Goal: Transaction & Acquisition: Book appointment/travel/reservation

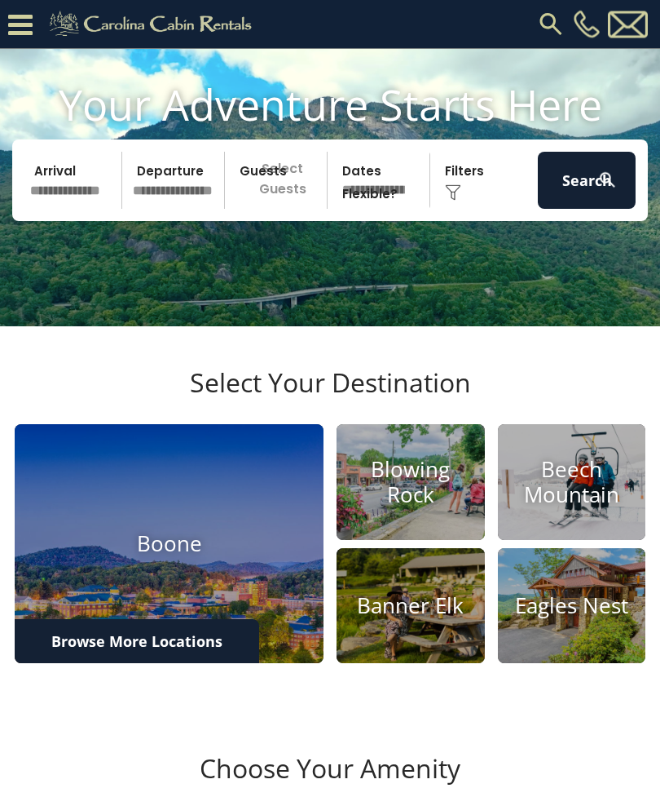
scroll to position [86, 0]
click at [85, 207] on input "text" at bounding box center [73, 180] width 98 height 57
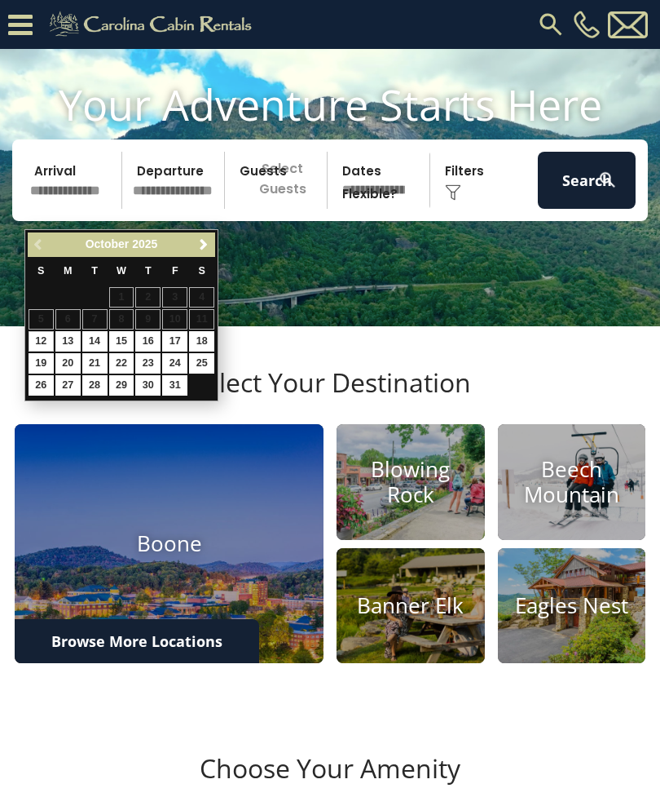
click at [206, 245] on span "Next" at bounding box center [203, 244] width 13 height 13
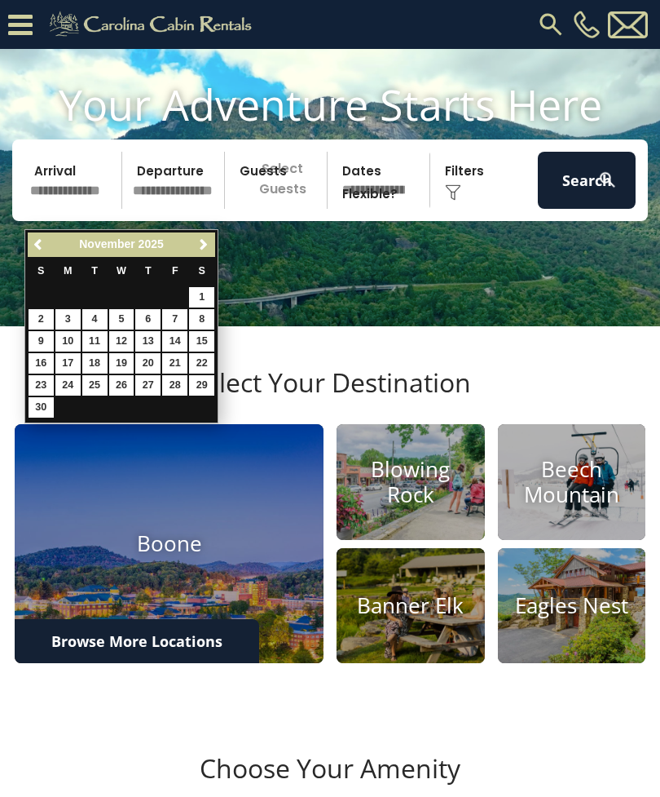
click at [210, 244] on span "Next" at bounding box center [203, 244] width 13 height 13
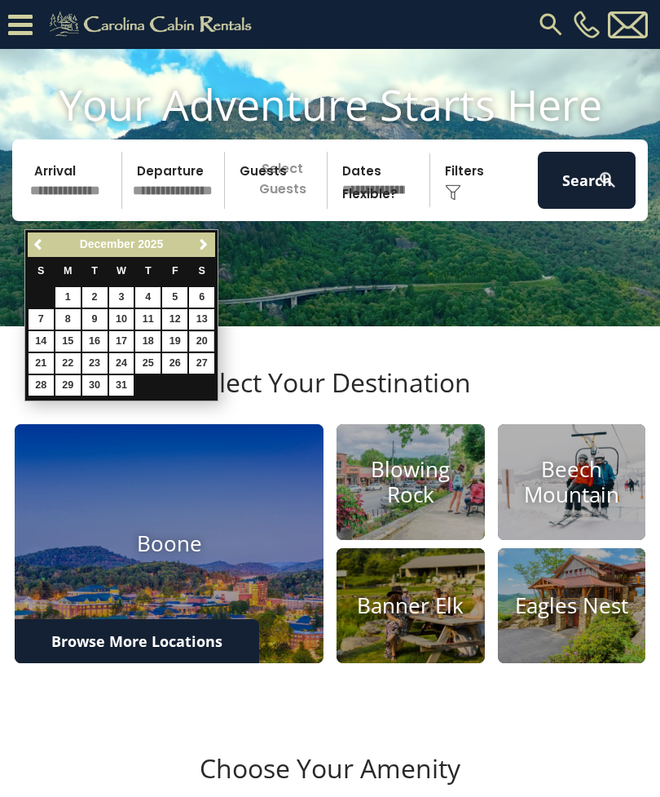
click at [210, 337] on link "20" at bounding box center [201, 341] width 25 height 20
type input "********"
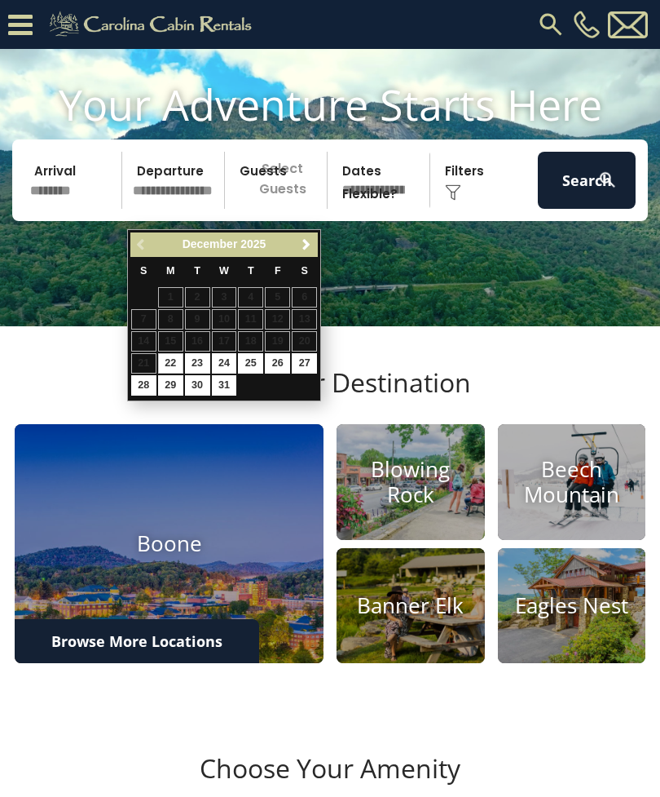
click at [68, 203] on input "********" at bounding box center [73, 180] width 98 height 57
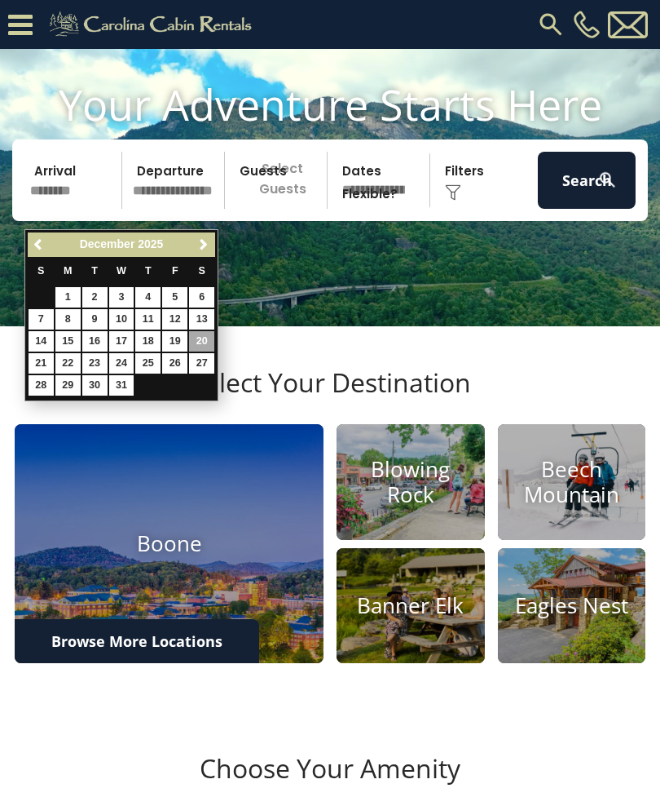
click at [179, 333] on link "19" at bounding box center [174, 341] width 25 height 20
type input "********"
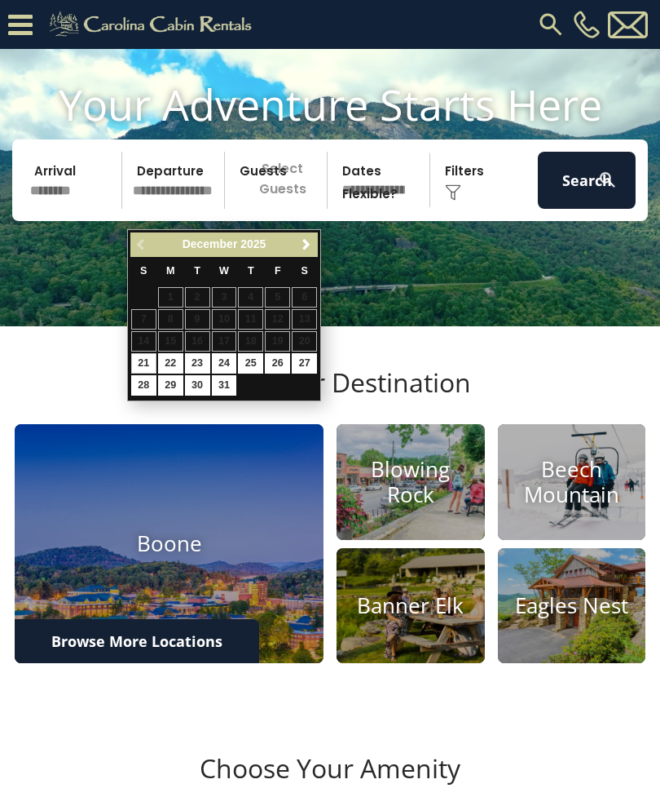
click at [153, 353] on link "21" at bounding box center [143, 363] width 25 height 20
type input "********"
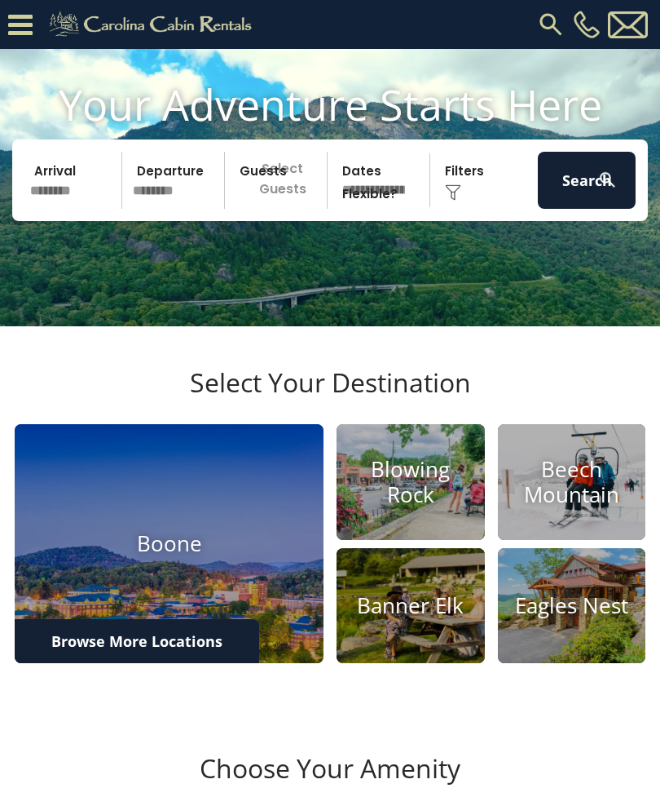
click at [290, 209] on p "Select Guests" at bounding box center [278, 180] width 97 height 57
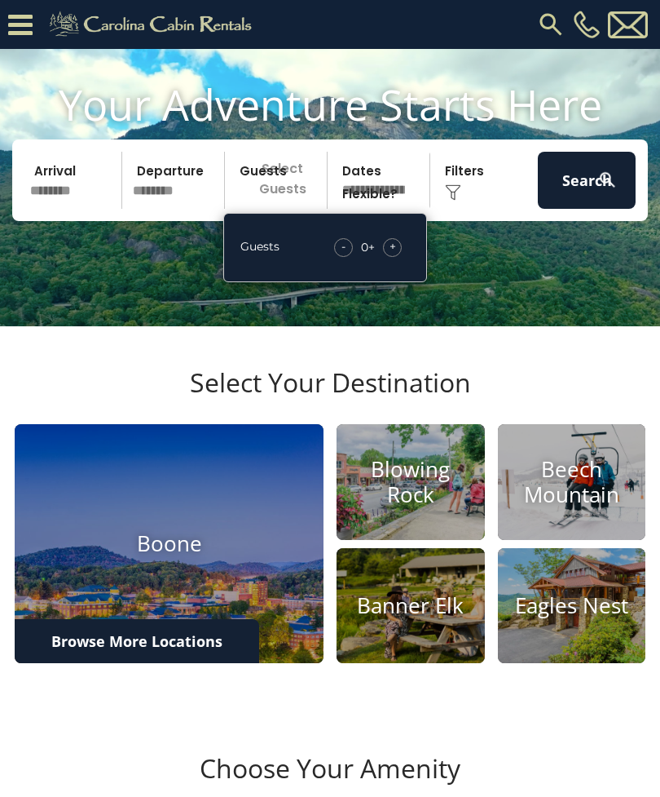
click at [401, 257] on div "+" at bounding box center [392, 247] width 19 height 19
click at [395, 254] on span "+" at bounding box center [393, 246] width 7 height 16
click at [400, 257] on div "+" at bounding box center [392, 247] width 19 height 19
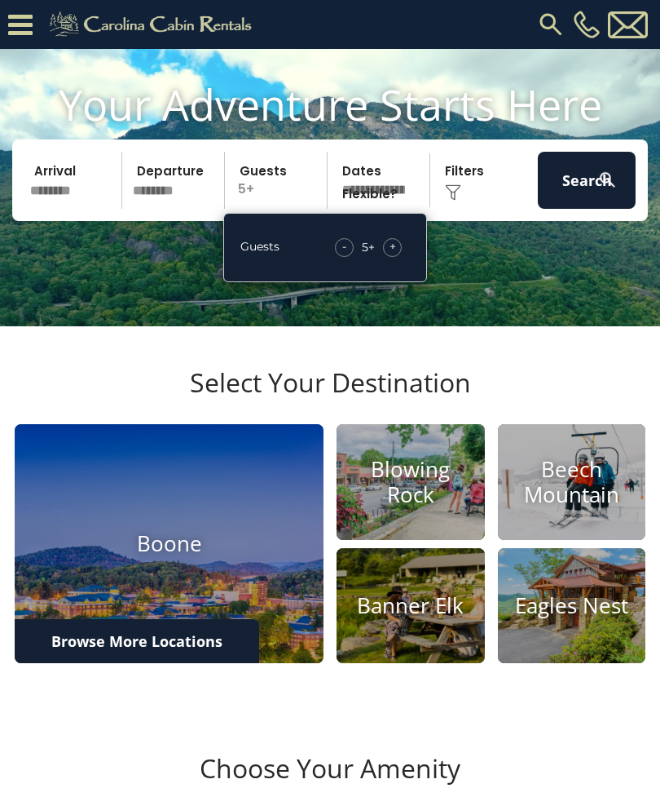
click at [400, 257] on div "+" at bounding box center [392, 247] width 19 height 19
click at [401, 257] on div "+" at bounding box center [392, 247] width 19 height 19
click at [400, 257] on div "+" at bounding box center [392, 247] width 19 height 19
click at [397, 257] on div "+" at bounding box center [392, 247] width 19 height 19
click at [598, 190] on img at bounding box center [608, 180] width 20 height 20
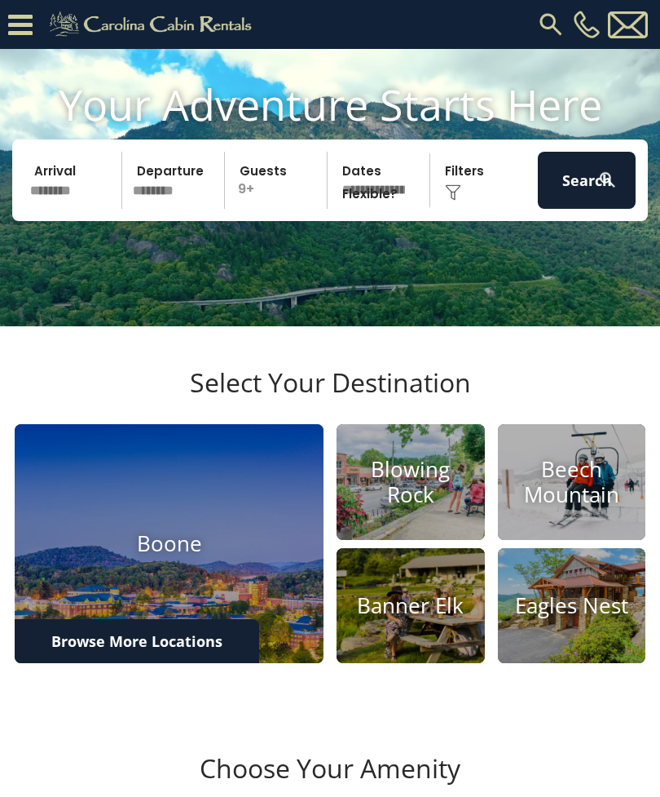
click at [573, 208] on button "Search" at bounding box center [587, 180] width 98 height 57
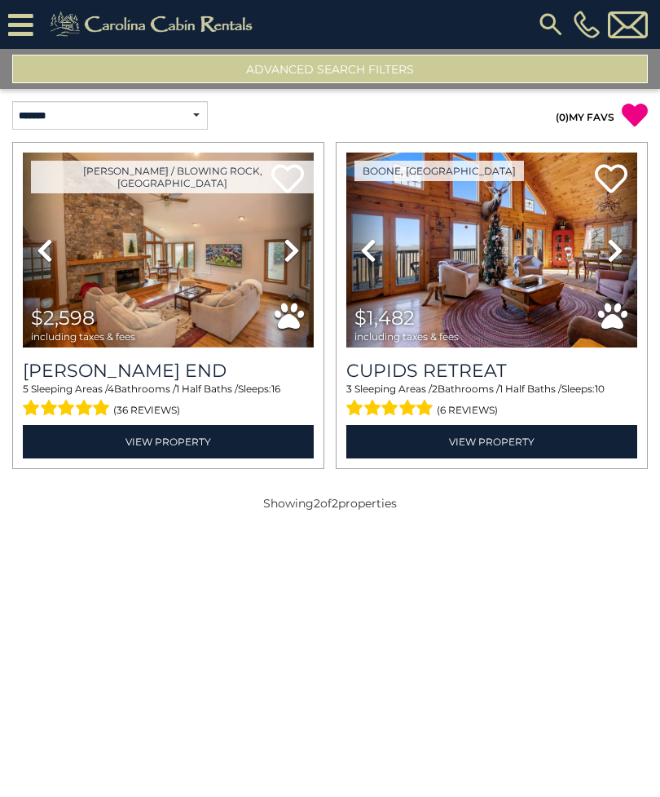
click at [508, 446] on link "View Property" at bounding box center [492, 441] width 291 height 33
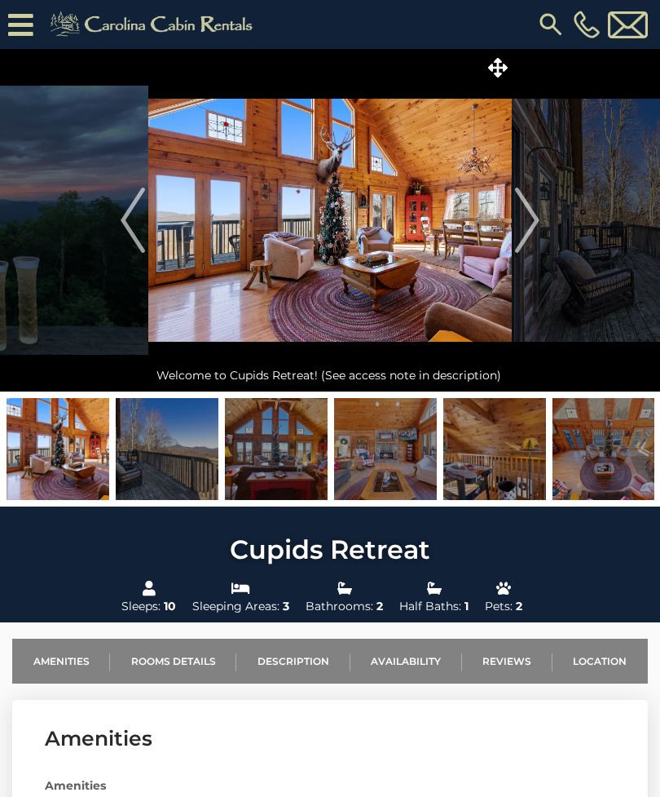
click at [541, 229] on button "Next" at bounding box center [527, 220] width 31 height 342
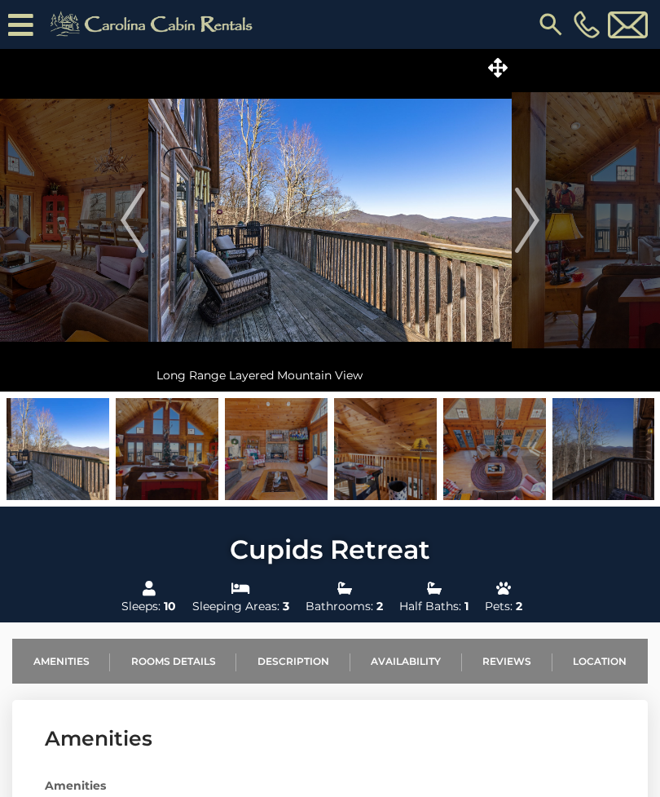
click at [536, 214] on img "Next" at bounding box center [527, 220] width 24 height 65
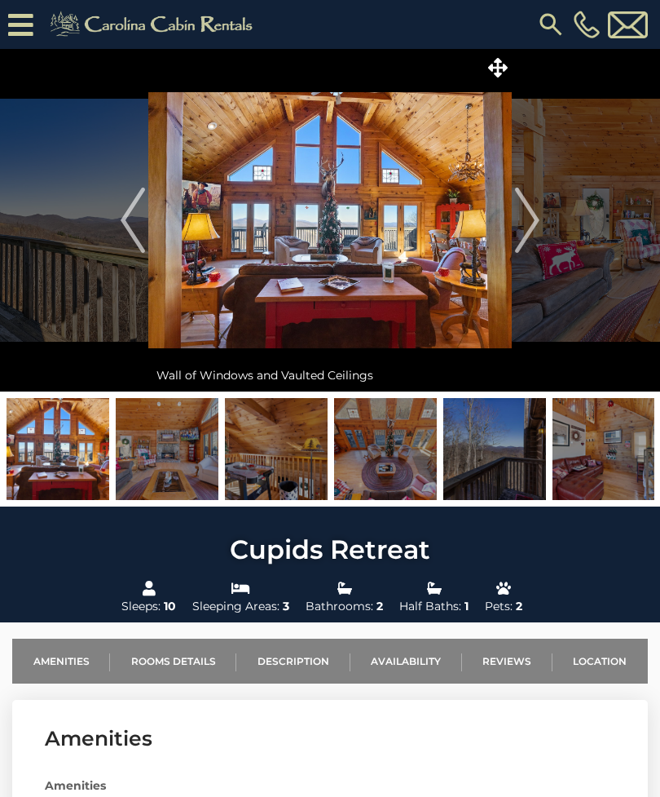
click at [527, 232] on img "Next" at bounding box center [527, 220] width 24 height 65
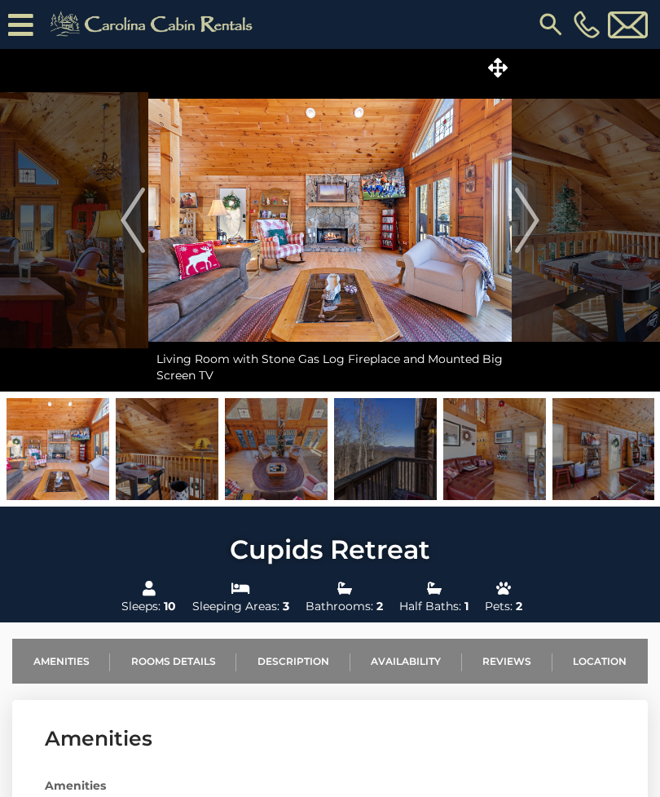
click at [539, 219] on img "Next" at bounding box center [527, 220] width 24 height 65
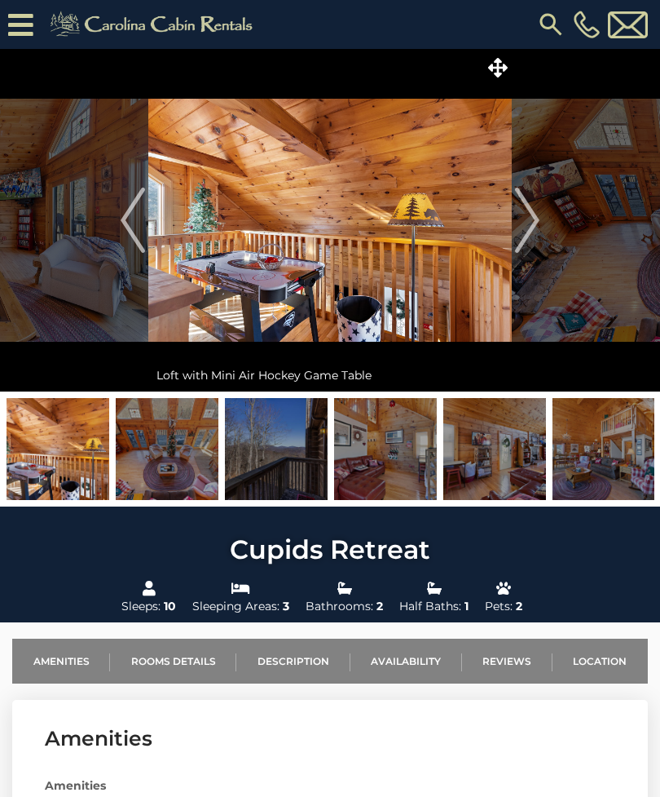
click at [528, 227] on img "Next" at bounding box center [527, 220] width 24 height 65
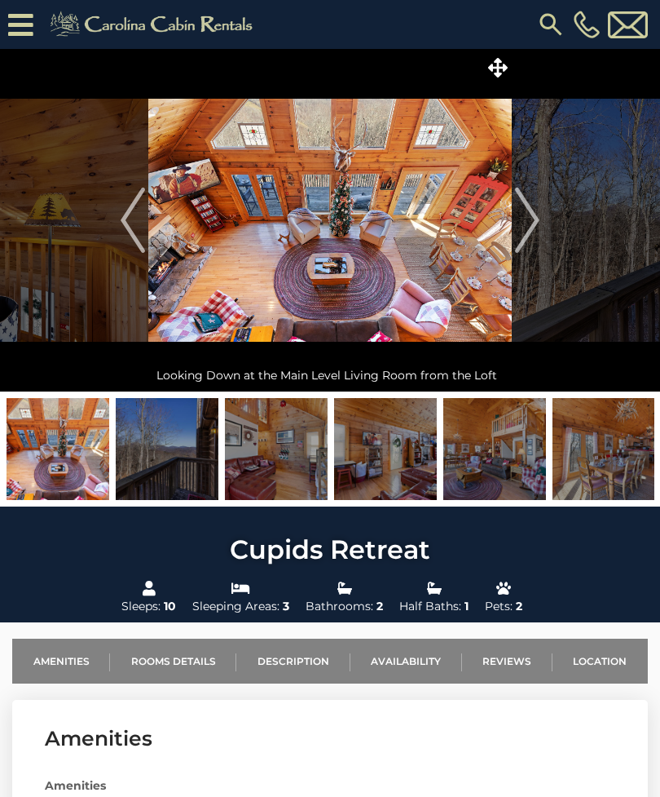
click at [529, 234] on img "Next" at bounding box center [527, 220] width 24 height 65
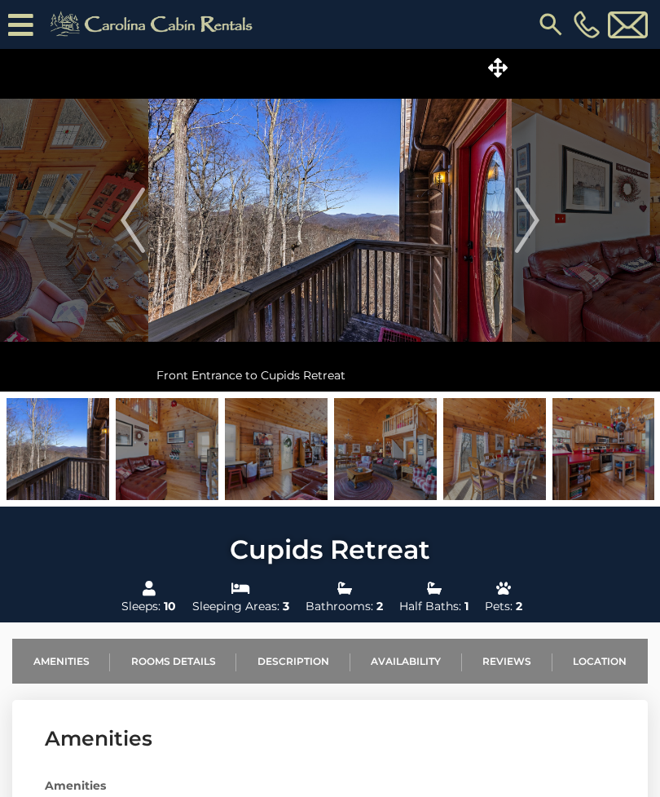
click at [530, 223] on img "Next" at bounding box center [527, 220] width 24 height 65
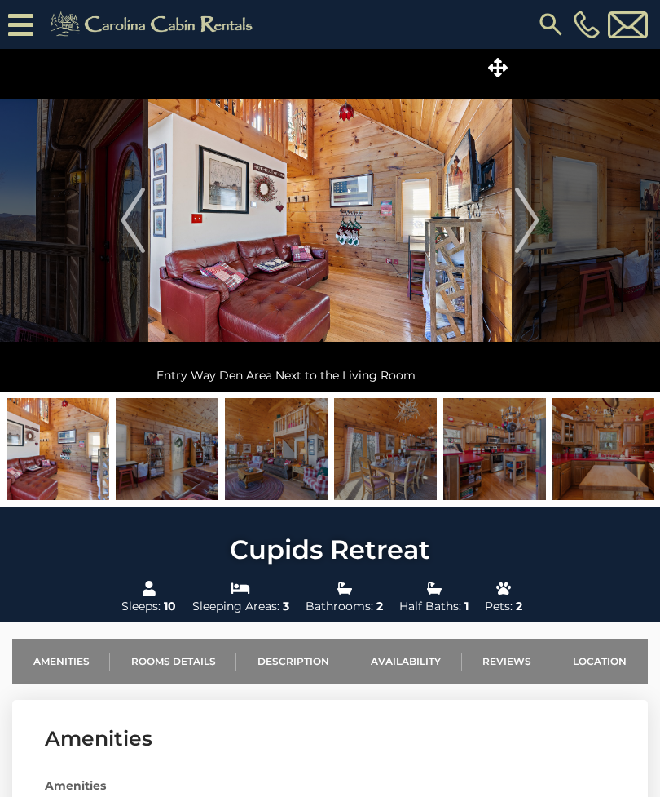
click at [532, 226] on img "Next" at bounding box center [527, 220] width 24 height 65
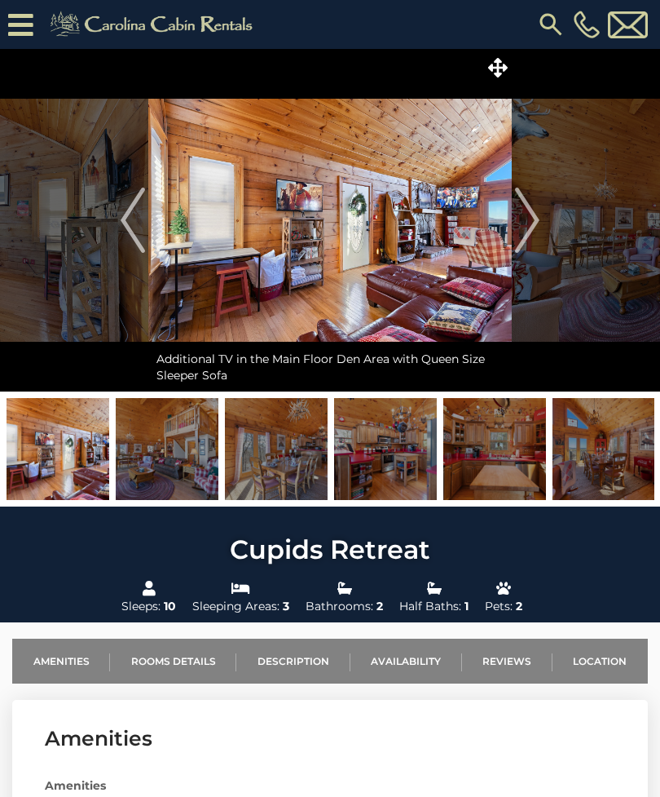
click at [528, 227] on img "Next" at bounding box center [527, 220] width 24 height 65
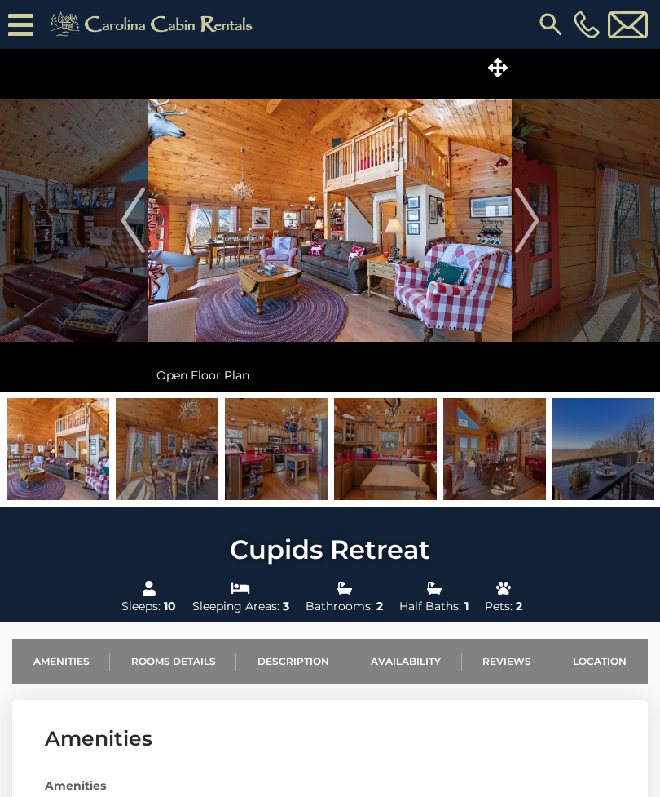
click at [530, 227] on img "Next" at bounding box center [527, 220] width 24 height 65
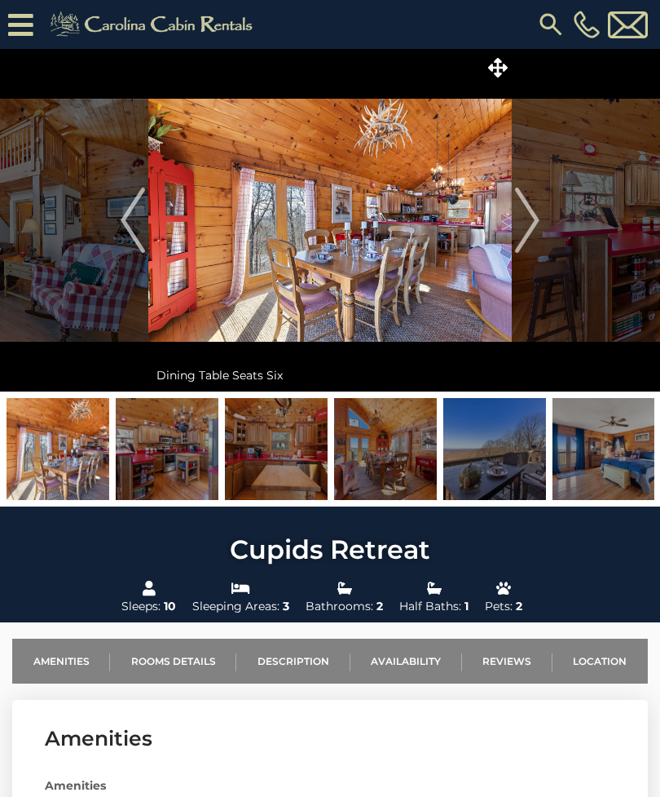
click at [529, 230] on img "Next" at bounding box center [527, 220] width 24 height 65
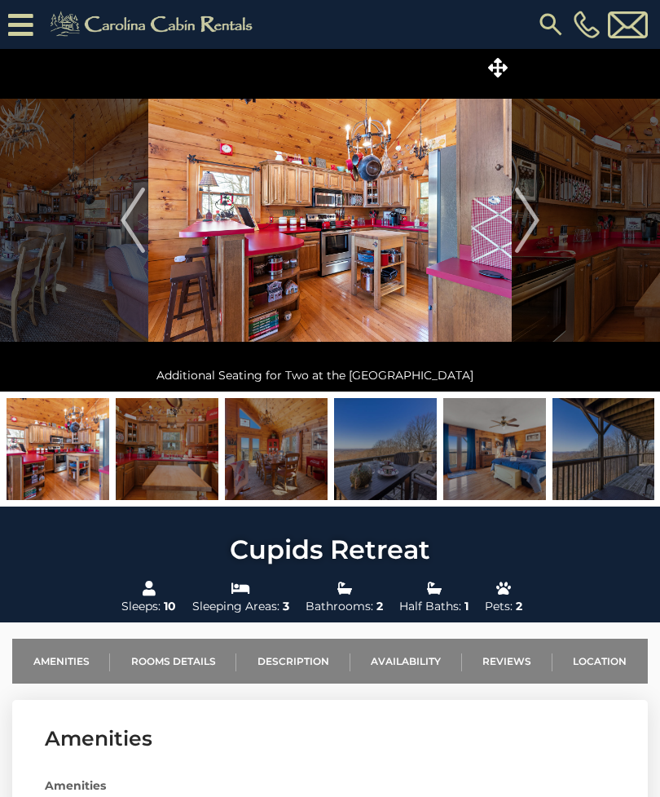
click at [536, 224] on img "Next" at bounding box center [527, 220] width 24 height 65
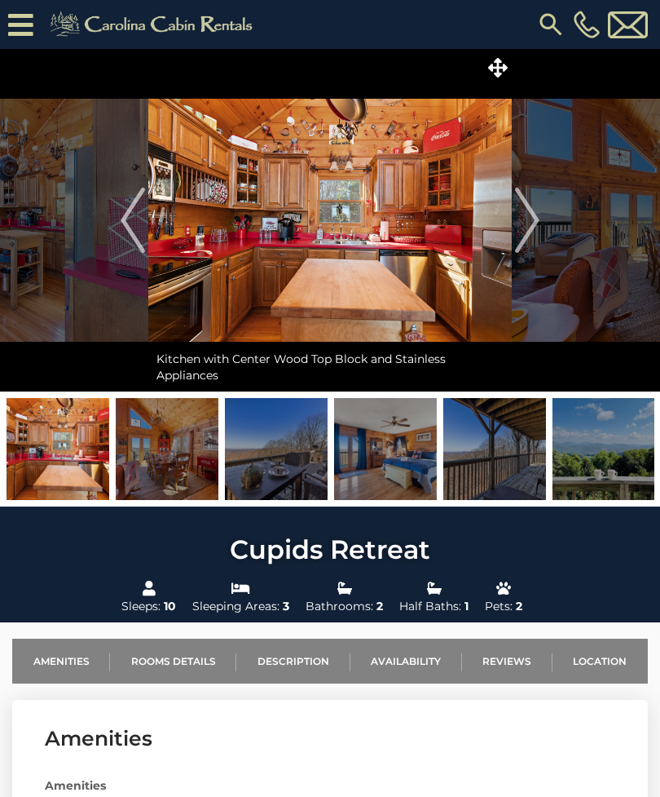
click at [128, 202] on img "Previous" at bounding box center [133, 220] width 24 height 65
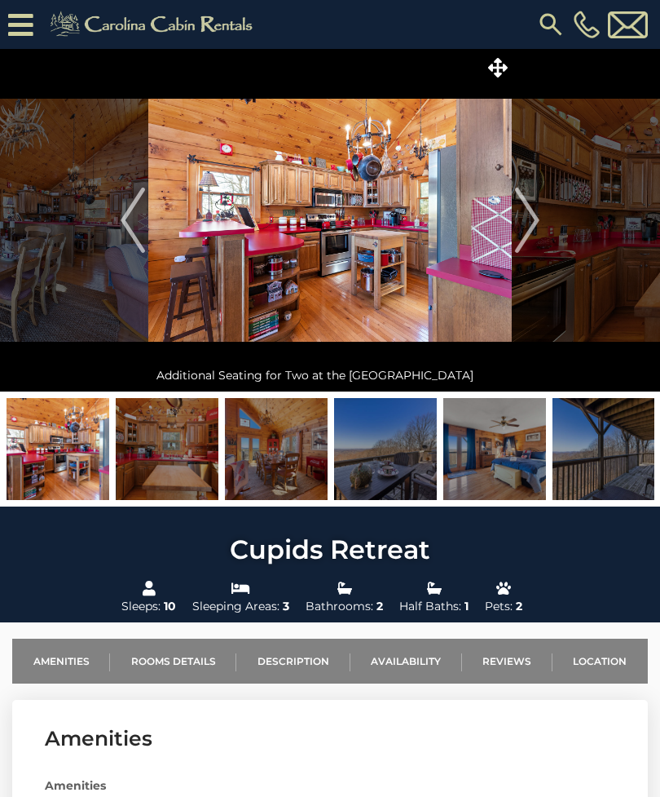
click at [536, 219] on img "Next" at bounding box center [527, 220] width 24 height 65
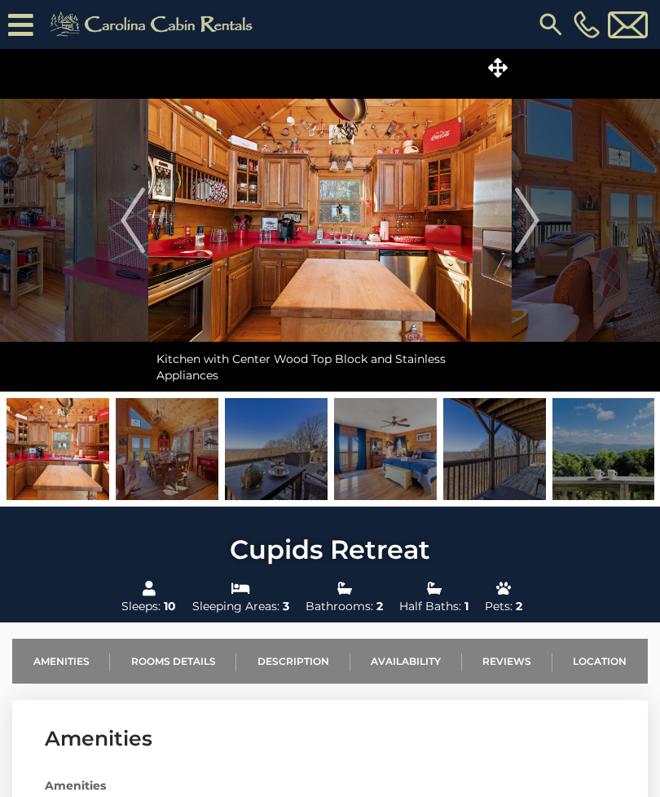
click at [536, 229] on img "Next" at bounding box center [527, 220] width 24 height 65
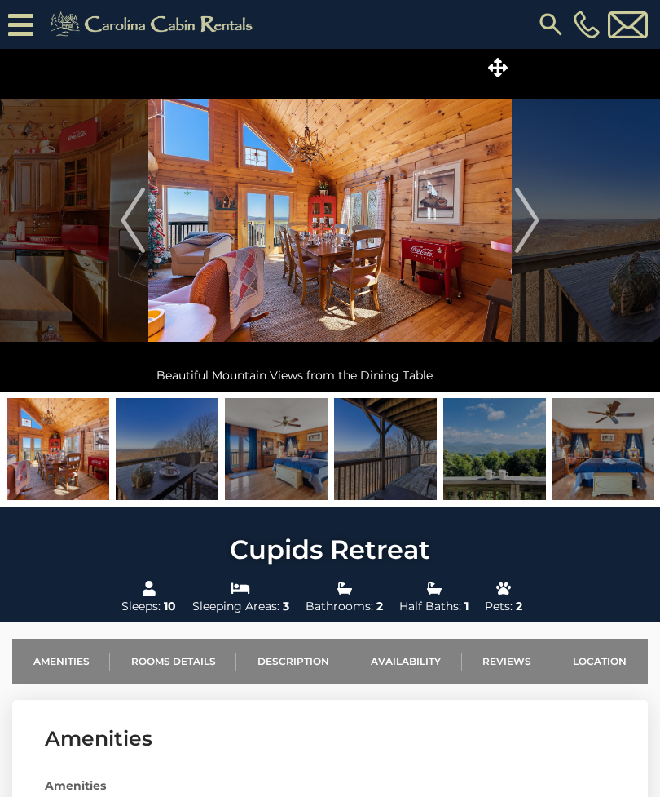
click at [526, 226] on img "Next" at bounding box center [527, 220] width 24 height 65
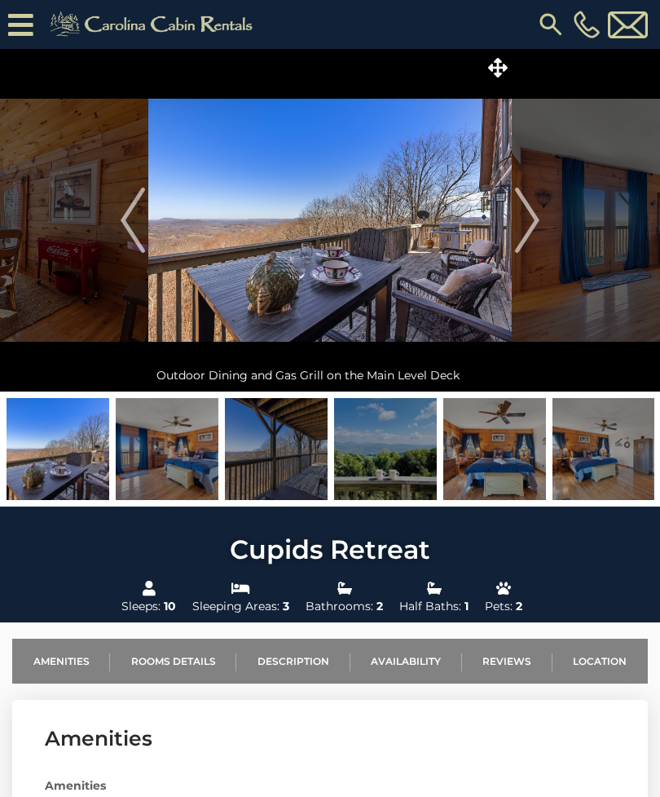
click at [530, 218] on img "Next" at bounding box center [527, 220] width 24 height 65
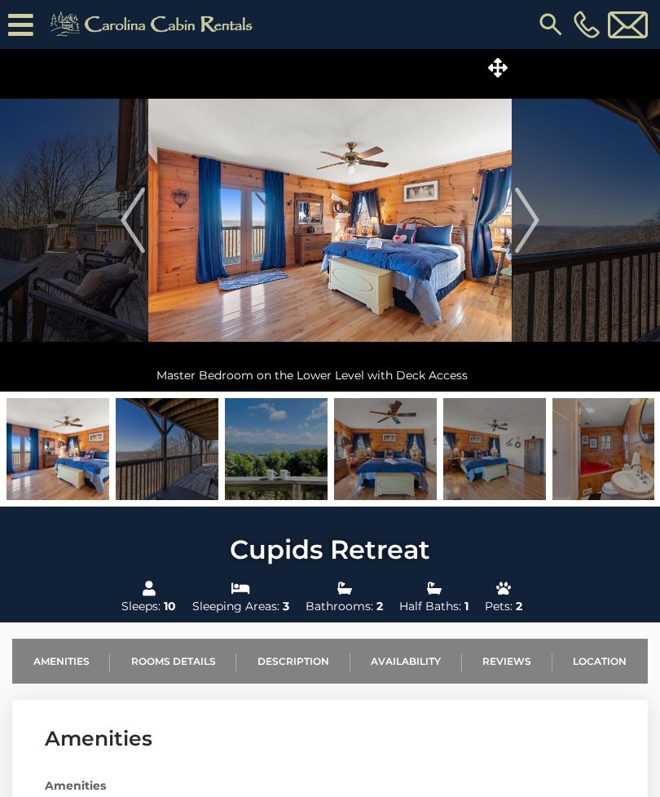
click at [535, 221] on img "Next" at bounding box center [527, 220] width 24 height 65
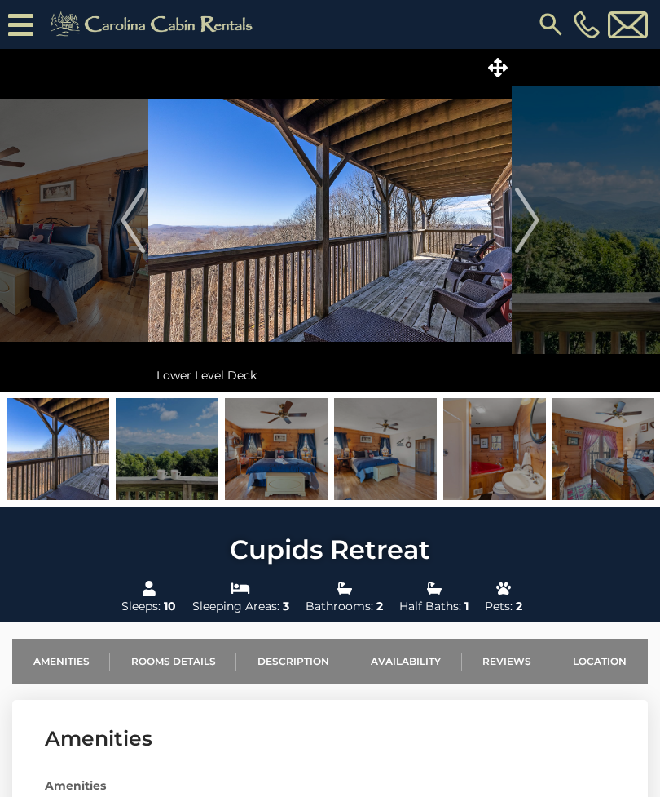
click at [533, 220] on img "Next" at bounding box center [527, 220] width 24 height 65
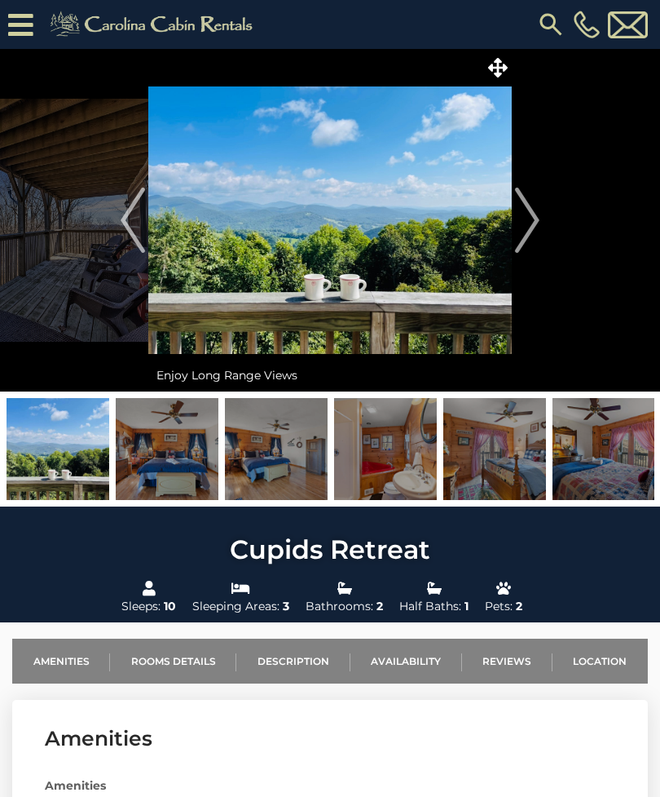
click at [531, 216] on img "Next" at bounding box center [527, 220] width 24 height 65
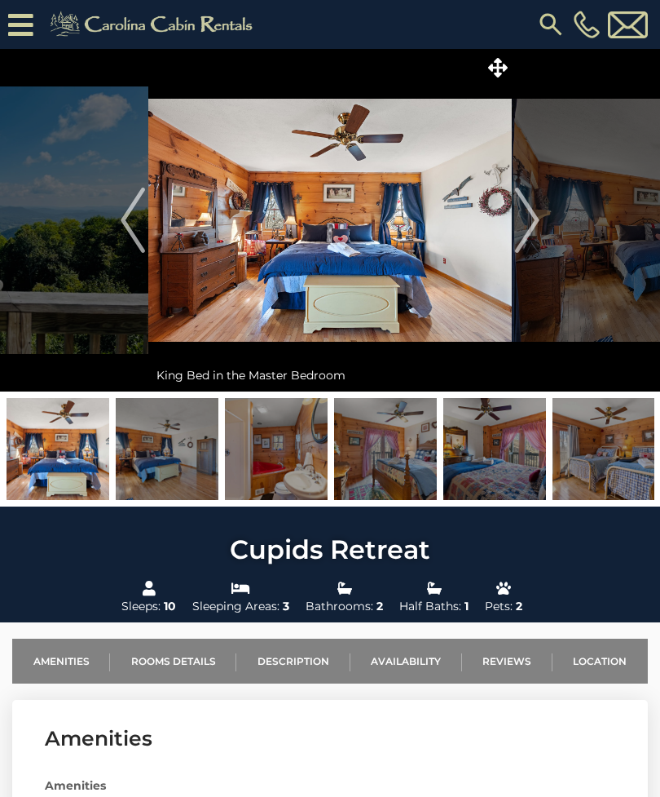
click at [528, 221] on img "Next" at bounding box center [527, 220] width 24 height 65
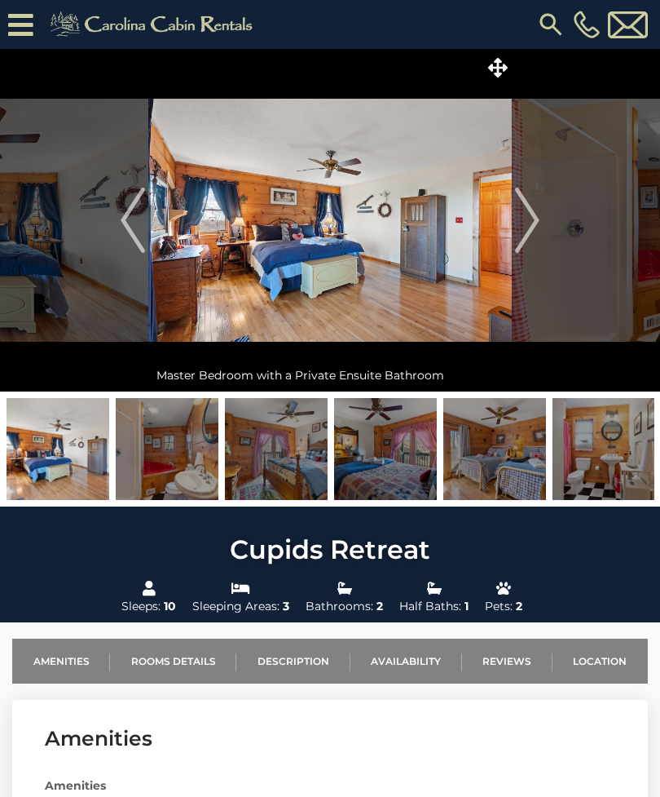
click at [523, 223] on img "Next" at bounding box center [527, 220] width 24 height 65
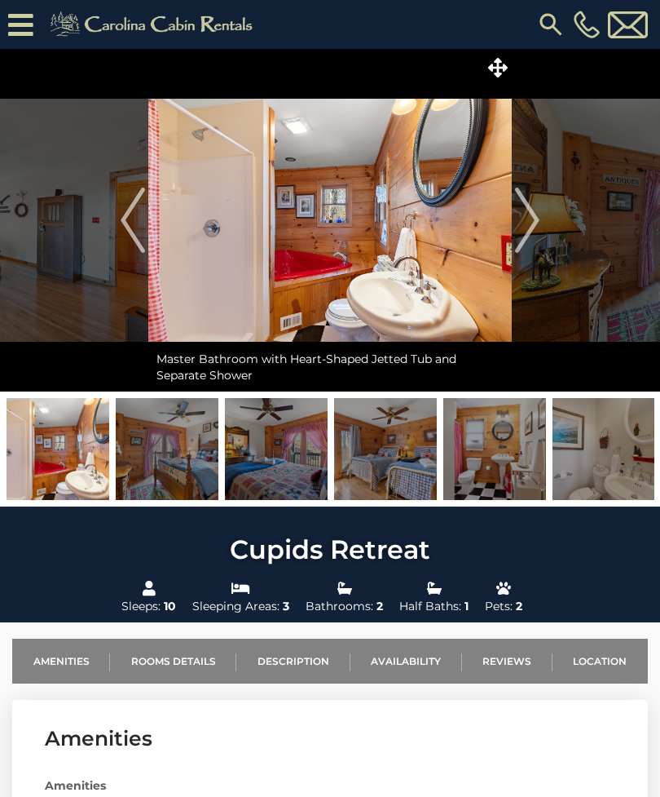
click at [531, 225] on img "Next" at bounding box center [527, 220] width 24 height 65
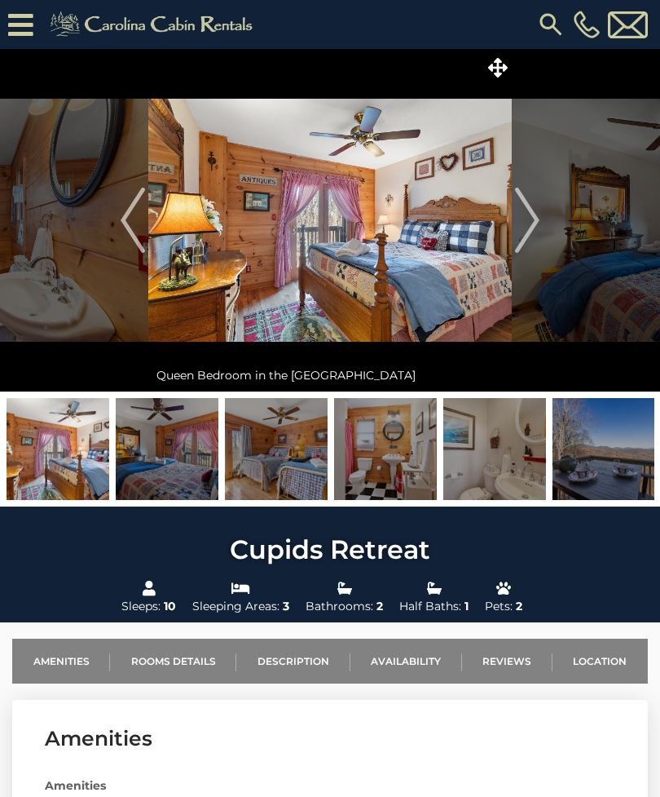
click at [531, 219] on img "Next" at bounding box center [527, 220] width 24 height 65
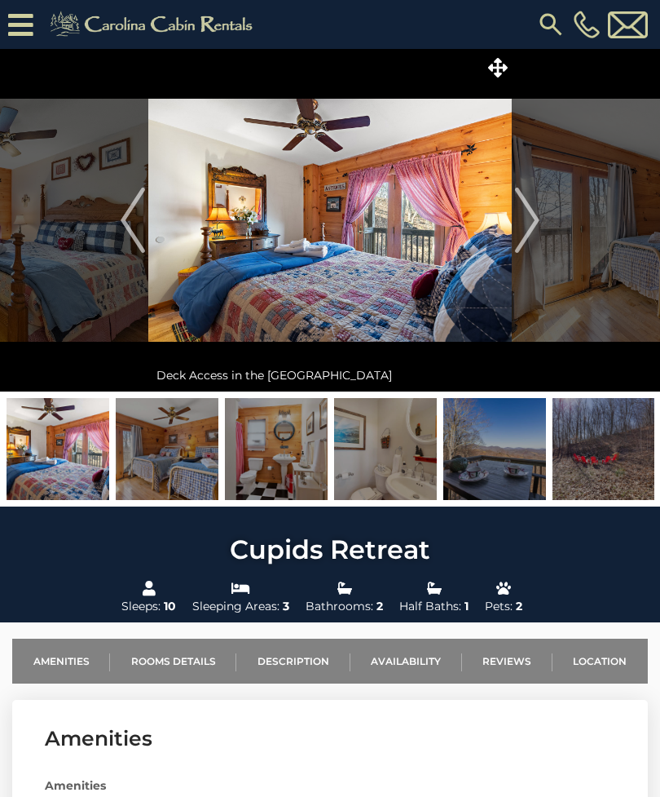
click at [515, 229] on img "Next" at bounding box center [527, 220] width 24 height 65
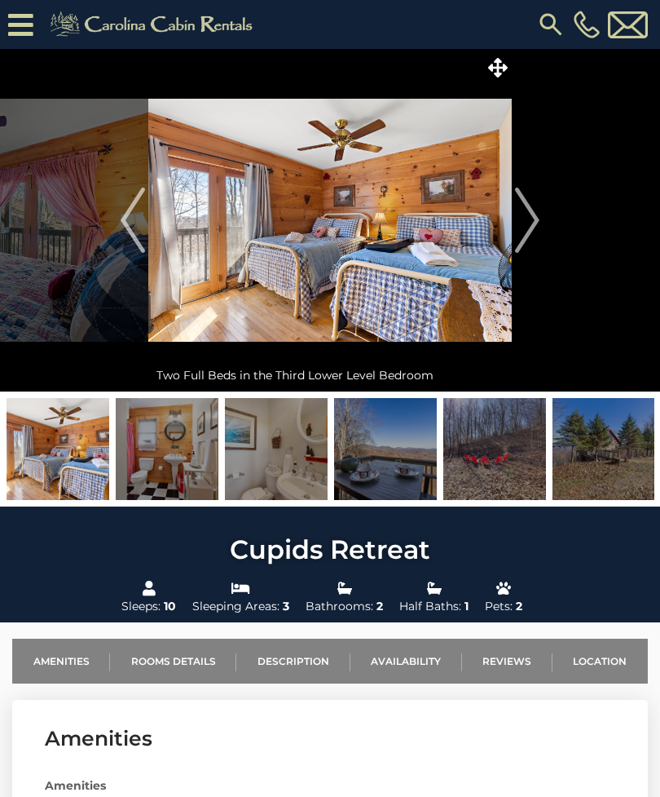
click at [531, 234] on img "Next" at bounding box center [527, 220] width 24 height 65
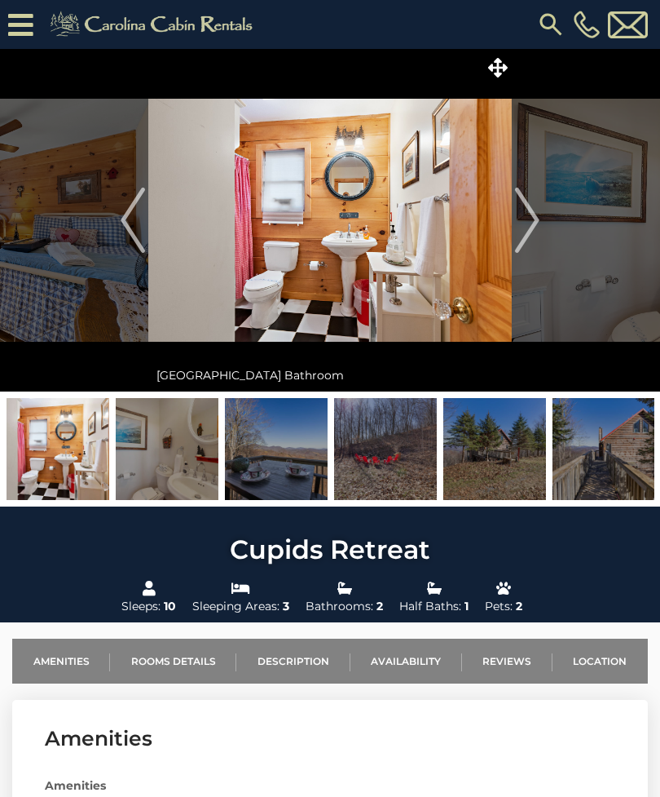
click at [532, 233] on img "Next" at bounding box center [527, 220] width 24 height 65
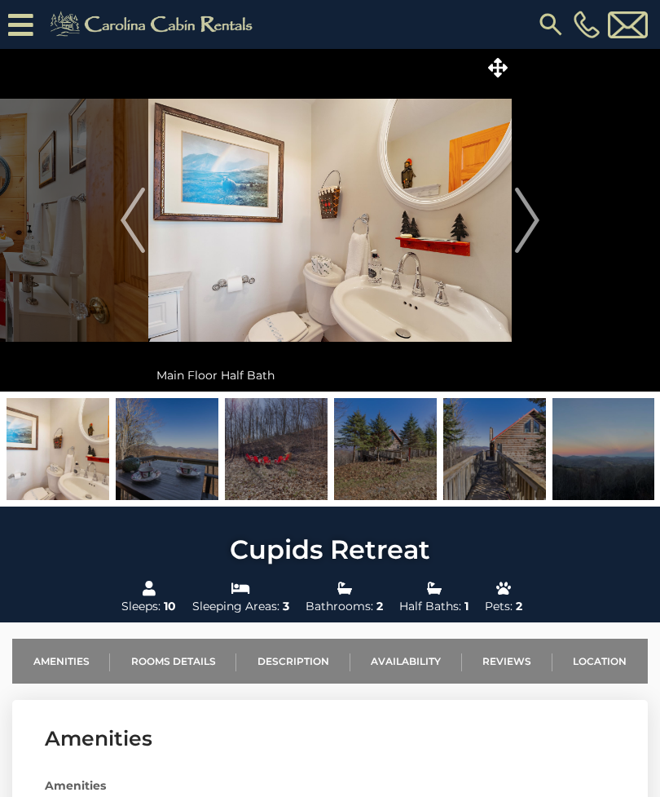
click at [532, 238] on img "Next" at bounding box center [527, 220] width 24 height 65
